Goal: Information Seeking & Learning: Learn about a topic

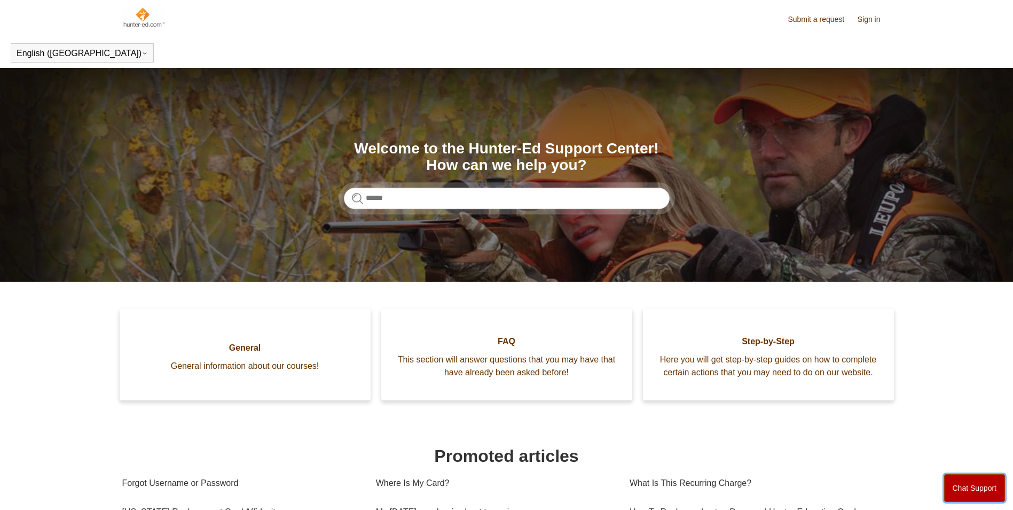
click at [950, 480] on button "Chat Support" at bounding box center [975, 488] width 61 height 28
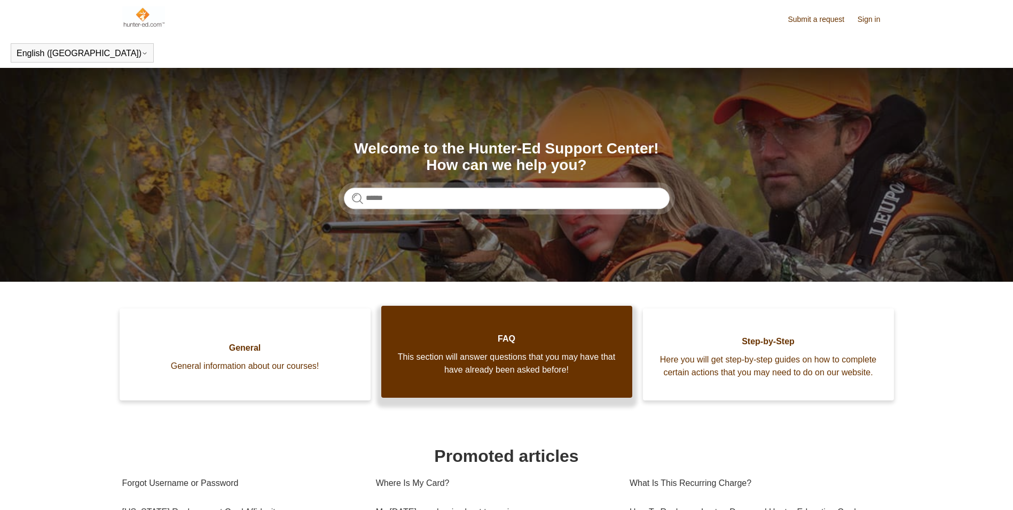
click at [562, 389] on link "FAQ This section will answer questions that you may have that have already been…" at bounding box center [506, 352] width 251 height 92
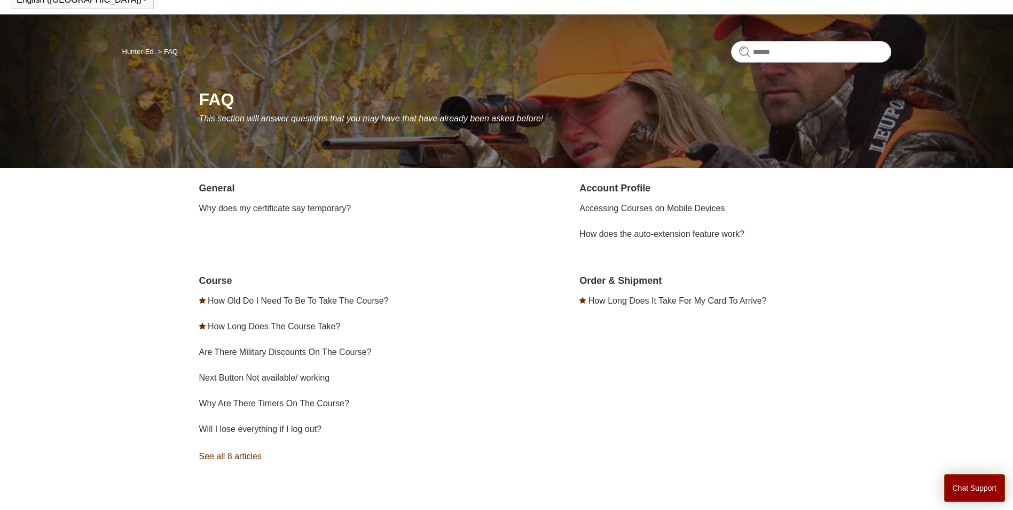
scroll to position [118, 0]
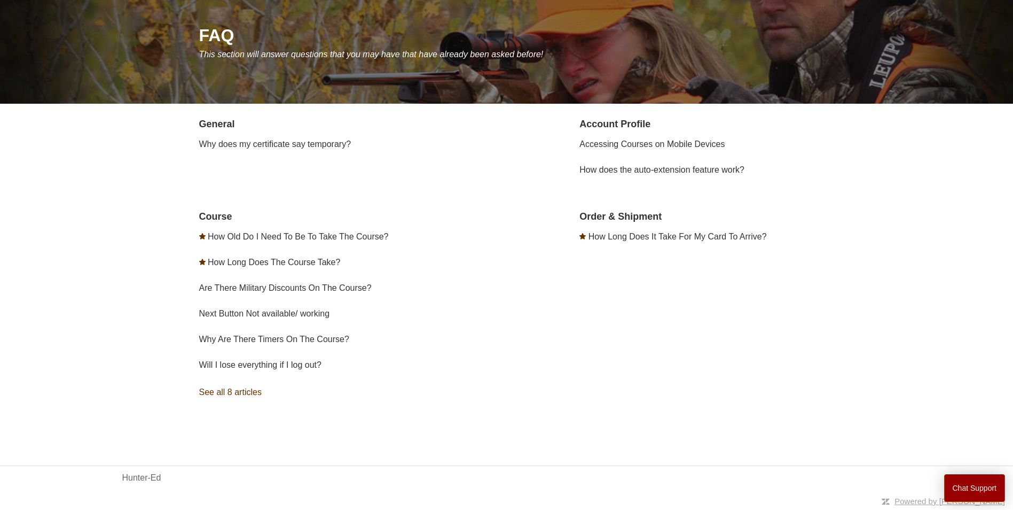
click at [247, 394] on link "See all 8 articles" at bounding box center [354, 392] width 311 height 29
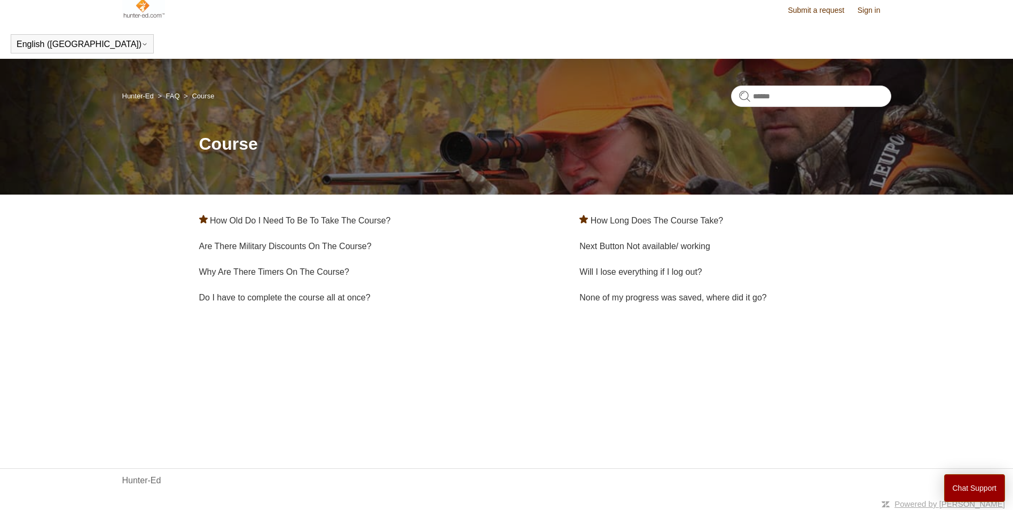
scroll to position [12, 0]
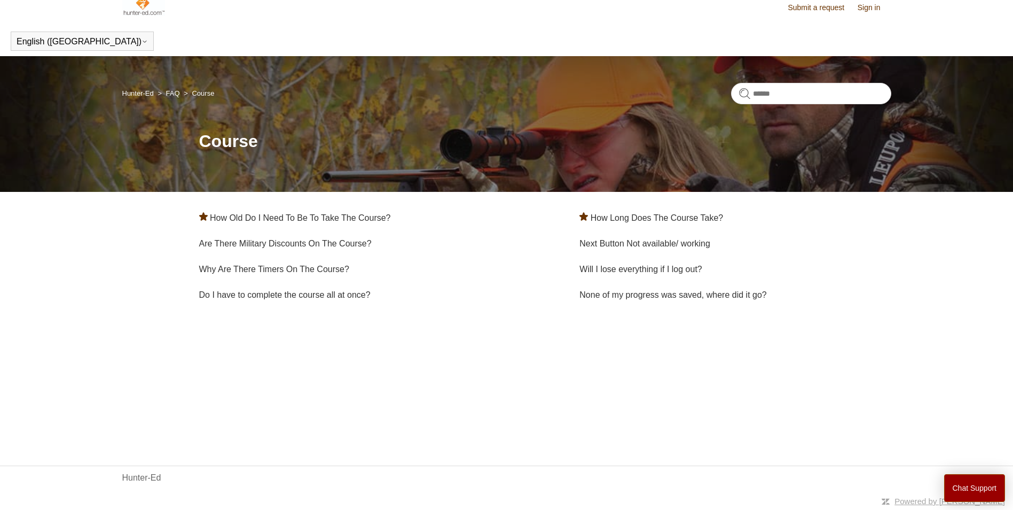
click at [180, 95] on link "FAQ" at bounding box center [173, 93] width 14 height 8
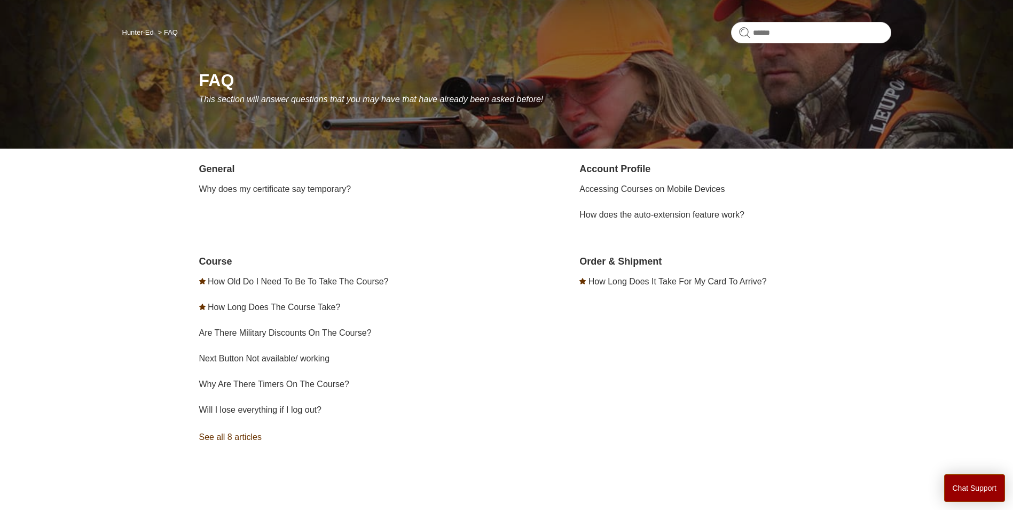
scroll to position [53, 0]
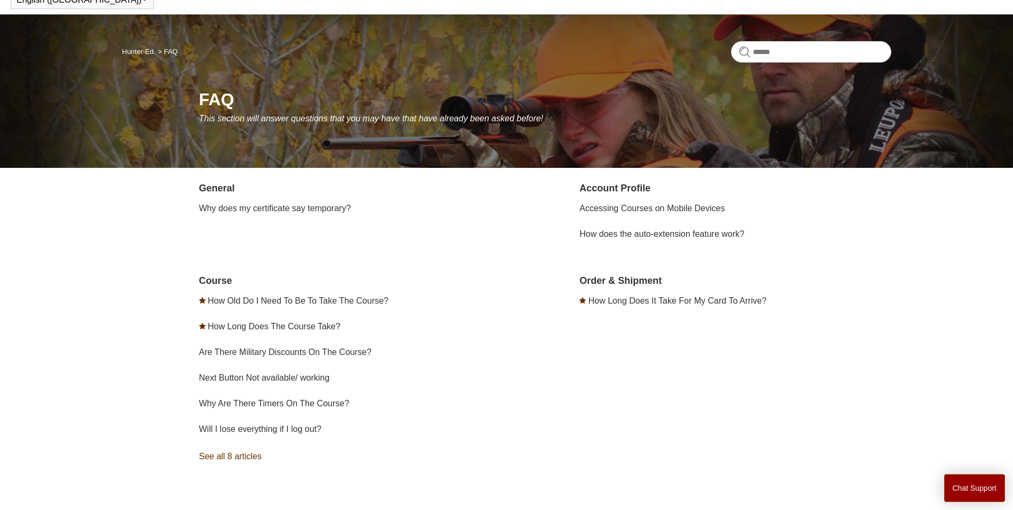
click at [145, 53] on link "Hunter-Ed" at bounding box center [138, 52] width 32 height 8
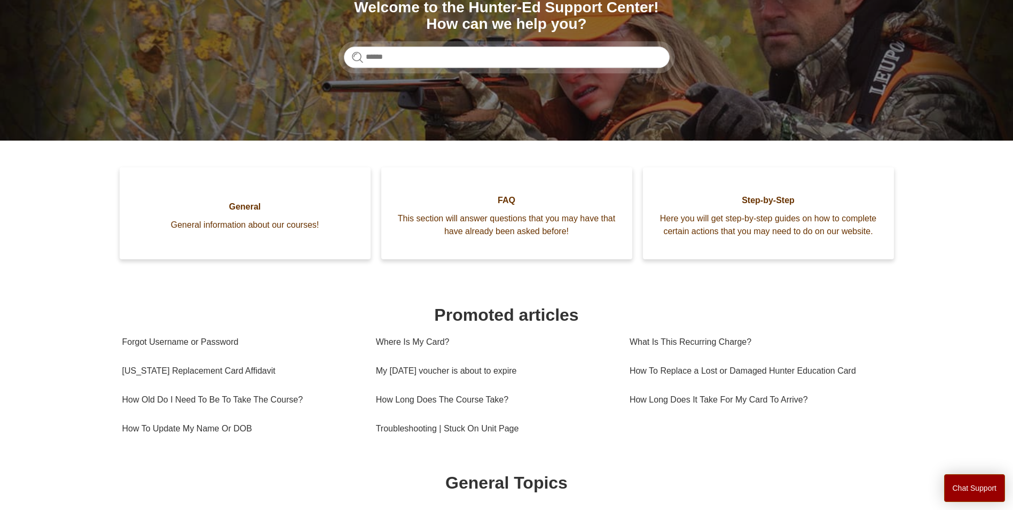
scroll to position [160, 0]
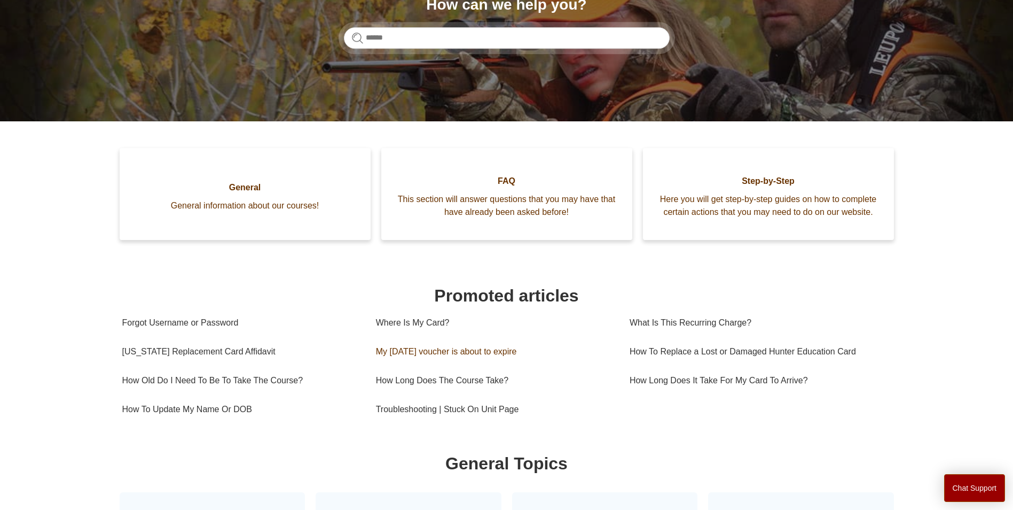
click at [482, 360] on link "My [DATE] voucher is about to expire" at bounding box center [495, 351] width 238 height 29
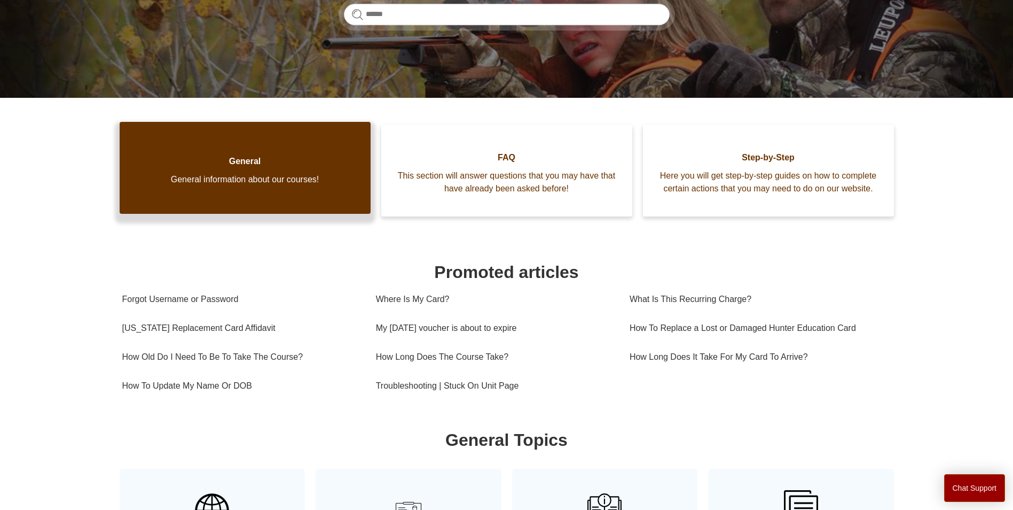
click at [324, 184] on link "General General information about our courses!" at bounding box center [245, 168] width 251 height 92
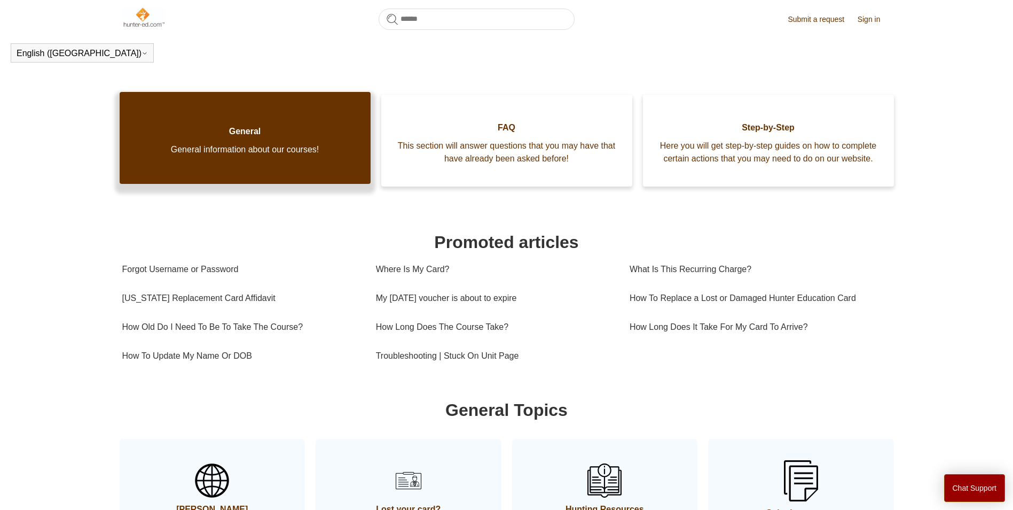
scroll to position [184, 0]
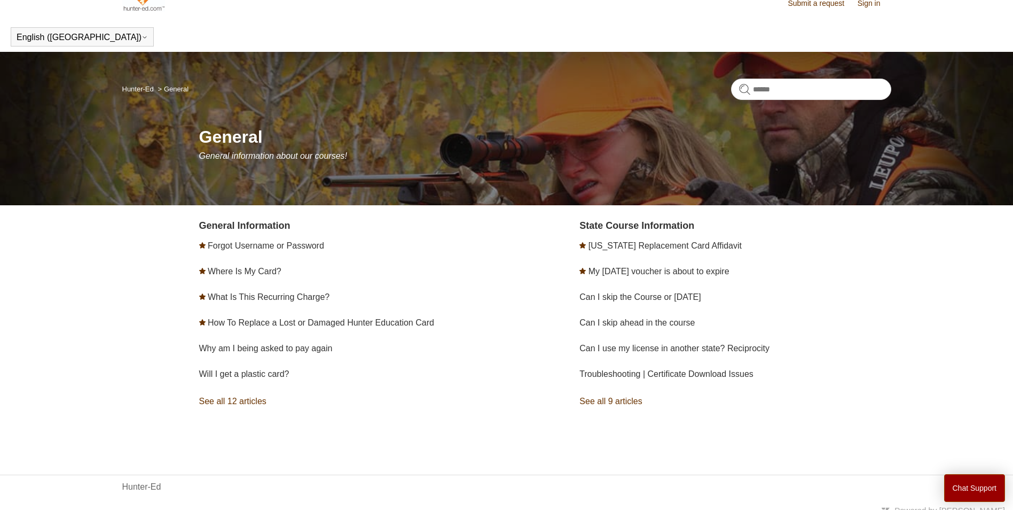
scroll to position [25, 0]
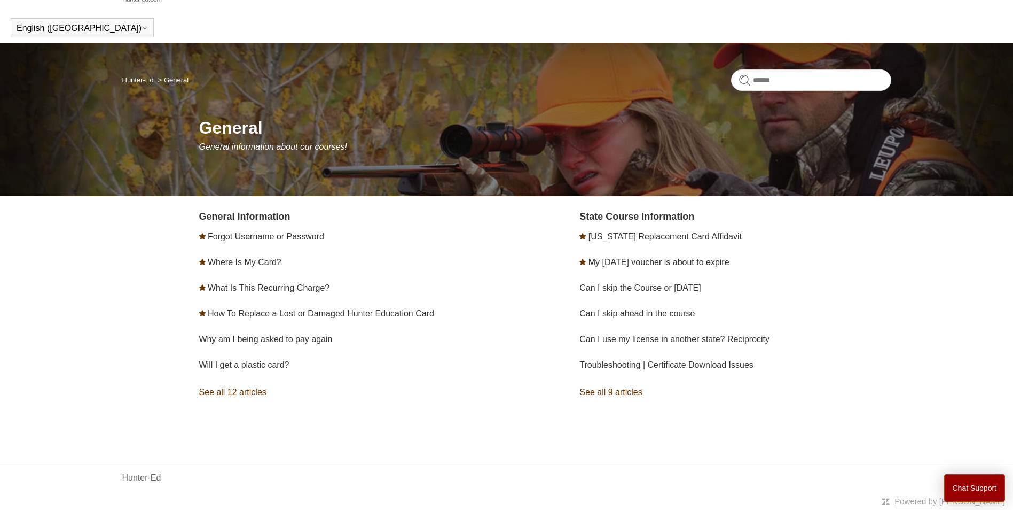
click at [245, 395] on link "See all 12 articles" at bounding box center [354, 392] width 311 height 29
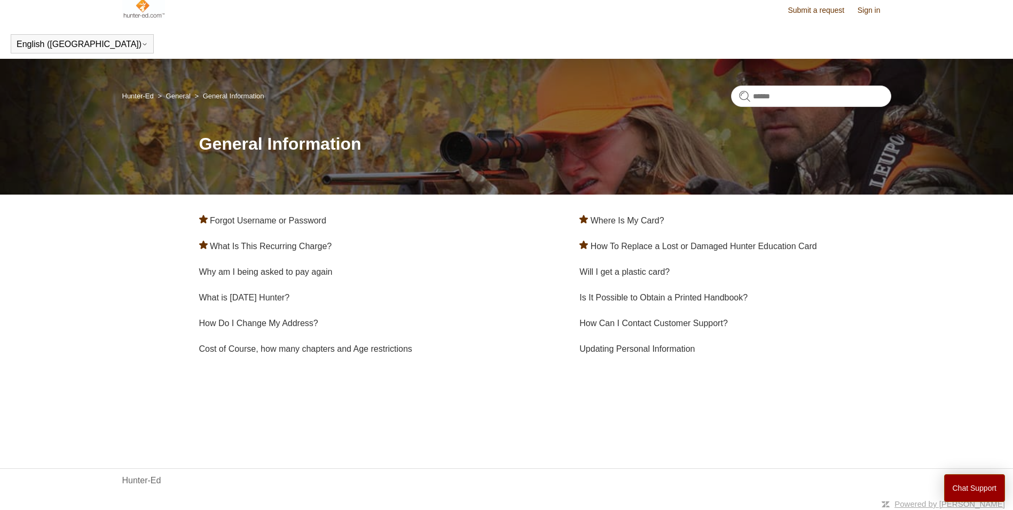
scroll to position [12, 0]
